Goal: Contribute content: Add original content to the website for others to see

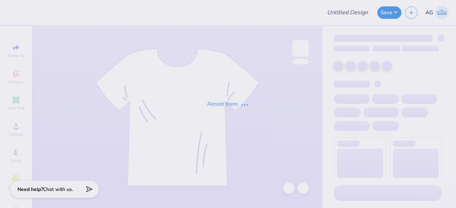
type input "Shirts for Phi Delta Theta"
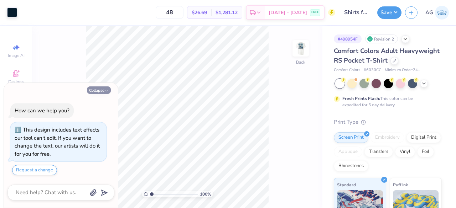
click at [105, 92] on icon "button" at bounding box center [106, 91] width 4 height 4
type textarea "x"
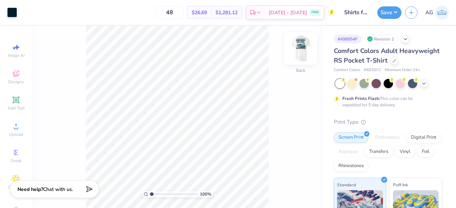
click at [305, 47] on img at bounding box center [300, 48] width 28 height 28
click at [13, 12] on div at bounding box center [12, 12] width 10 height 10
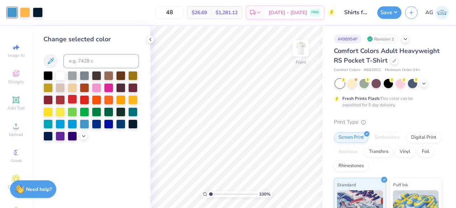
drag, startPoint x: 85, startPoint y: 101, endPoint x: 74, endPoint y: 100, distance: 10.8
click at [74, 100] on div at bounding box center [90, 106] width 95 height 70
click at [74, 100] on div at bounding box center [72, 99] width 9 height 9
click at [149, 41] on icon at bounding box center [150, 40] width 6 height 6
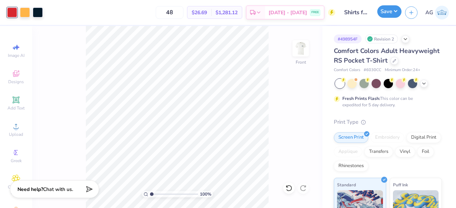
click at [393, 12] on button "Save" at bounding box center [389, 11] width 24 height 12
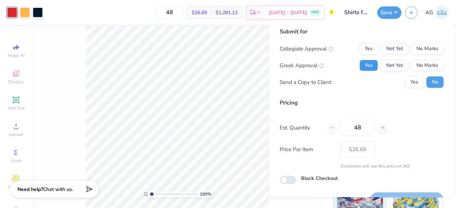
click at [368, 66] on button "Yes" at bounding box center [368, 65] width 19 height 11
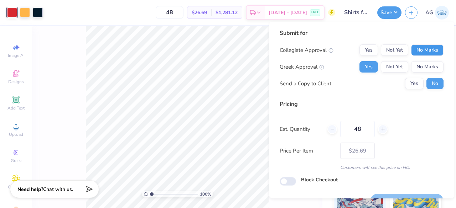
click at [419, 51] on button "No Marks" at bounding box center [427, 49] width 32 height 11
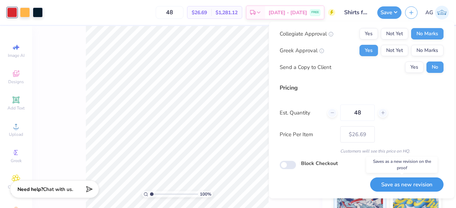
click at [390, 186] on button "Save as new revision" at bounding box center [406, 184] width 73 height 15
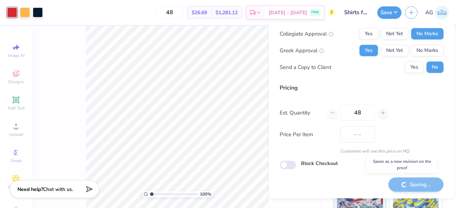
type input "$26.69"
